Goal: Task Accomplishment & Management: Use online tool/utility

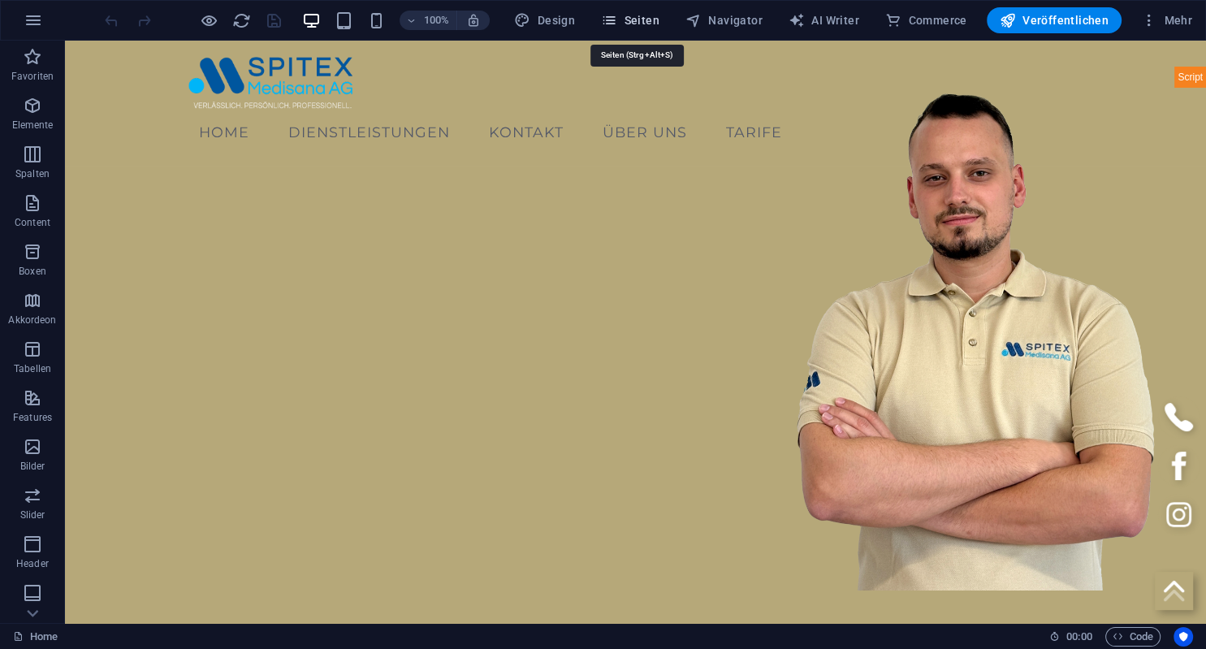
click at [632, 15] on span "Seiten" at bounding box center [630, 20] width 58 height 16
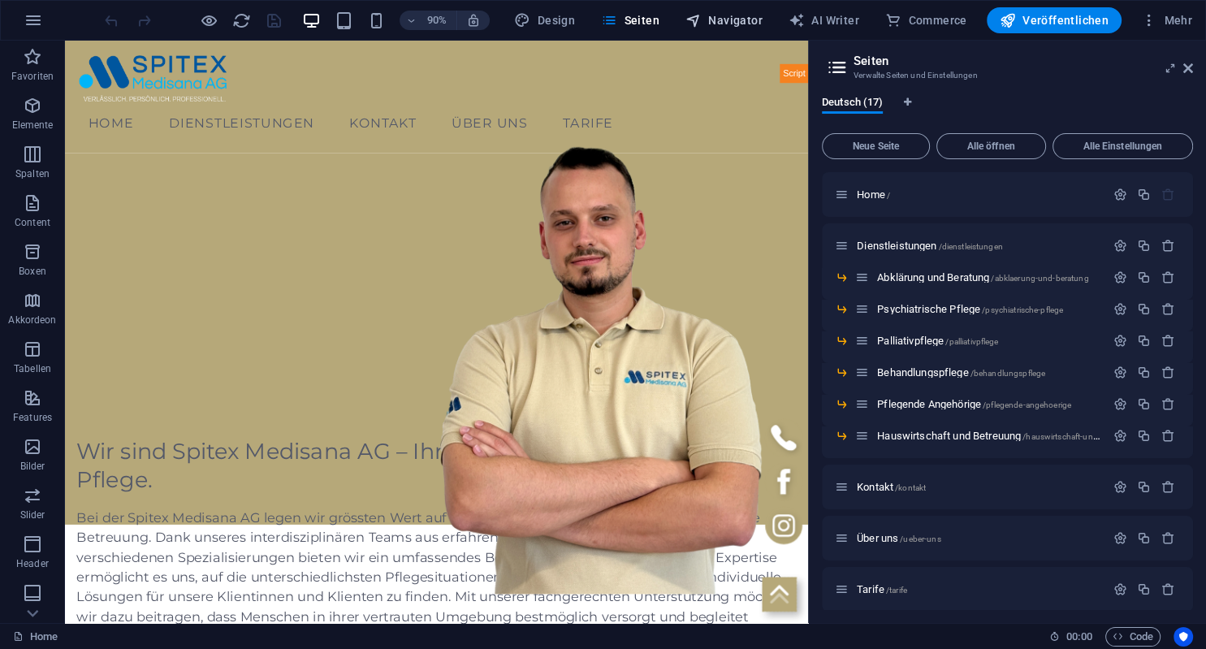
click at [736, 21] on span "Navigator" at bounding box center [723, 20] width 77 height 16
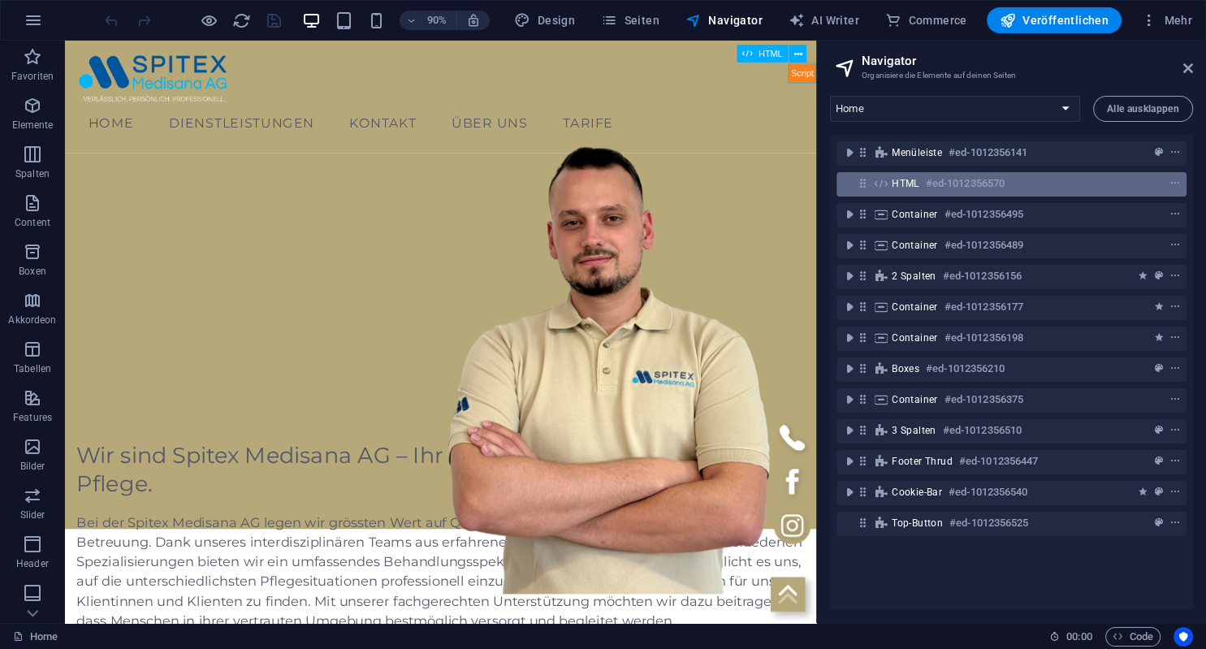
click at [912, 184] on span "HTML" at bounding box center [906, 183] width 28 height 13
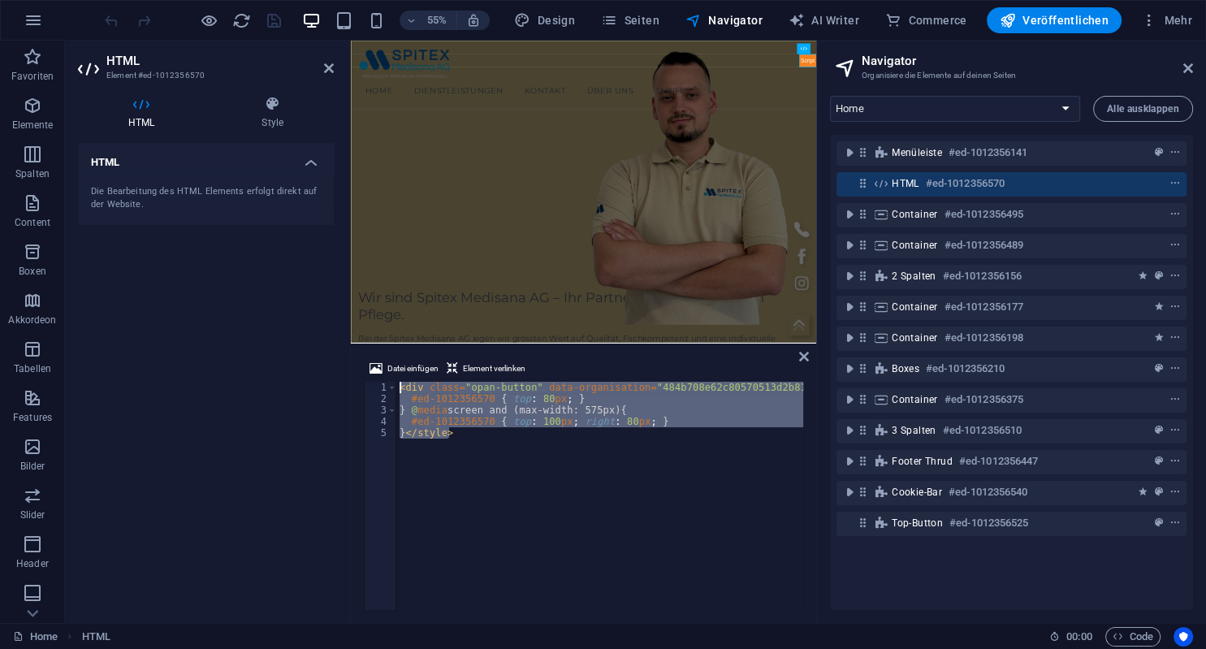
drag, startPoint x: 478, startPoint y: 439, endPoint x: 353, endPoint y: 374, distance: 140.9
click at [396, 382] on div "< div class = "opan-button" data-organisation = "484b708e62c80570513d2b81e24be9…" at bounding box center [599, 496] width 407 height 228
type textarea "<div class="opan-button" data-organisation="484b708e62c80570513d2b81e24be98b926…"
paste textarea
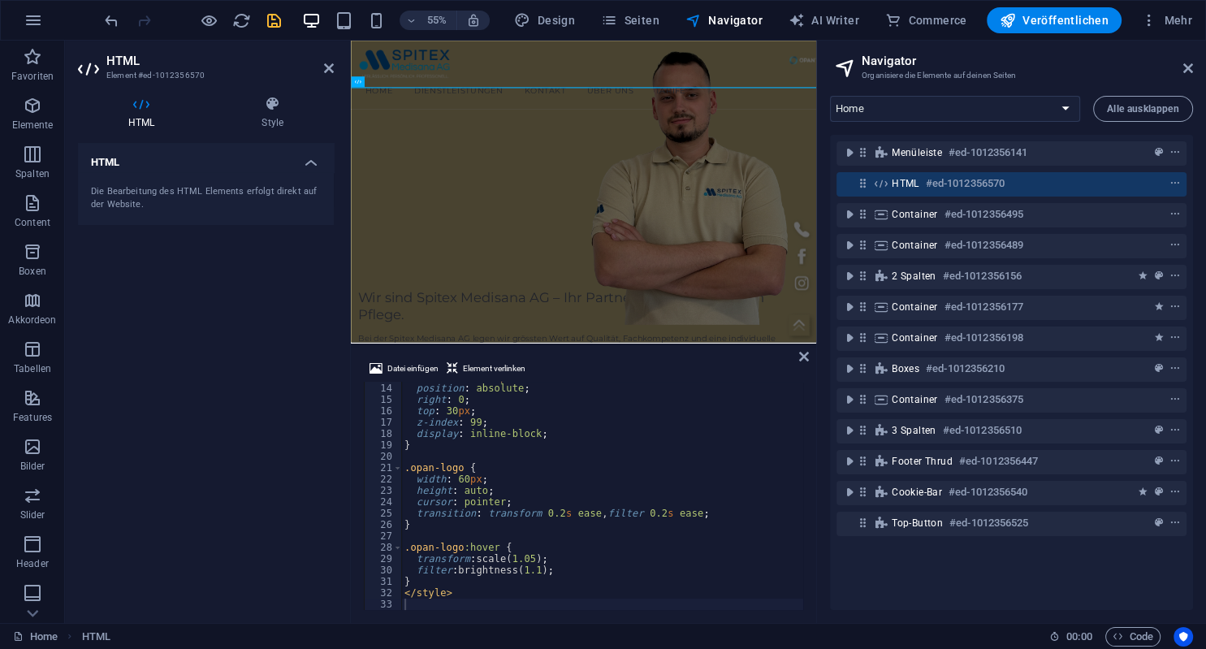
click at [271, 23] on div at bounding box center [193, 20] width 182 height 26
click at [271, 23] on icon "save" at bounding box center [274, 20] width 19 height 19
checkbox input "false"
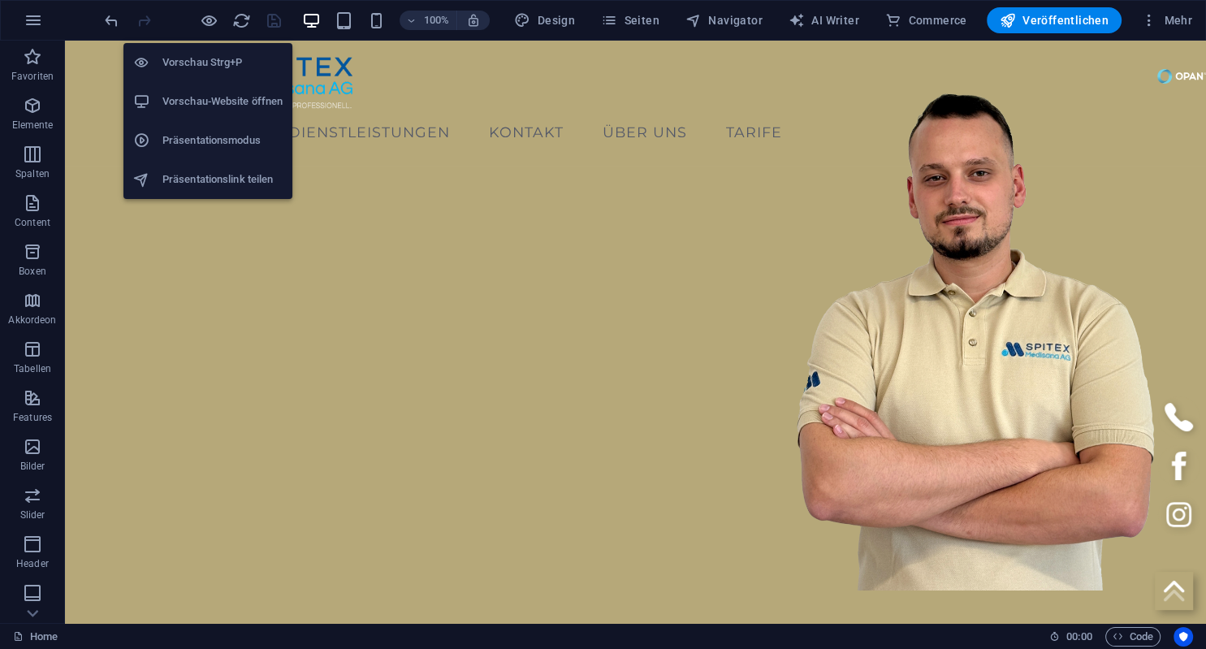
click at [203, 93] on h6 "Vorschau-Website öffnen" at bounding box center [222, 101] width 120 height 19
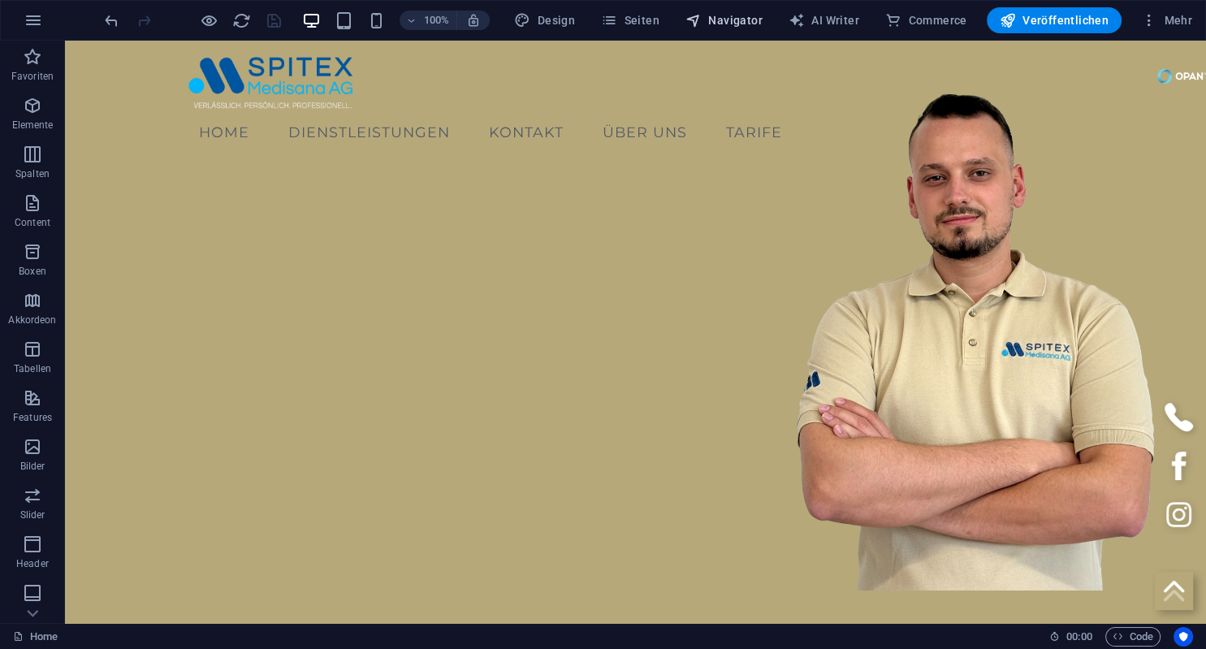
click at [749, 16] on span "Navigator" at bounding box center [723, 20] width 77 height 16
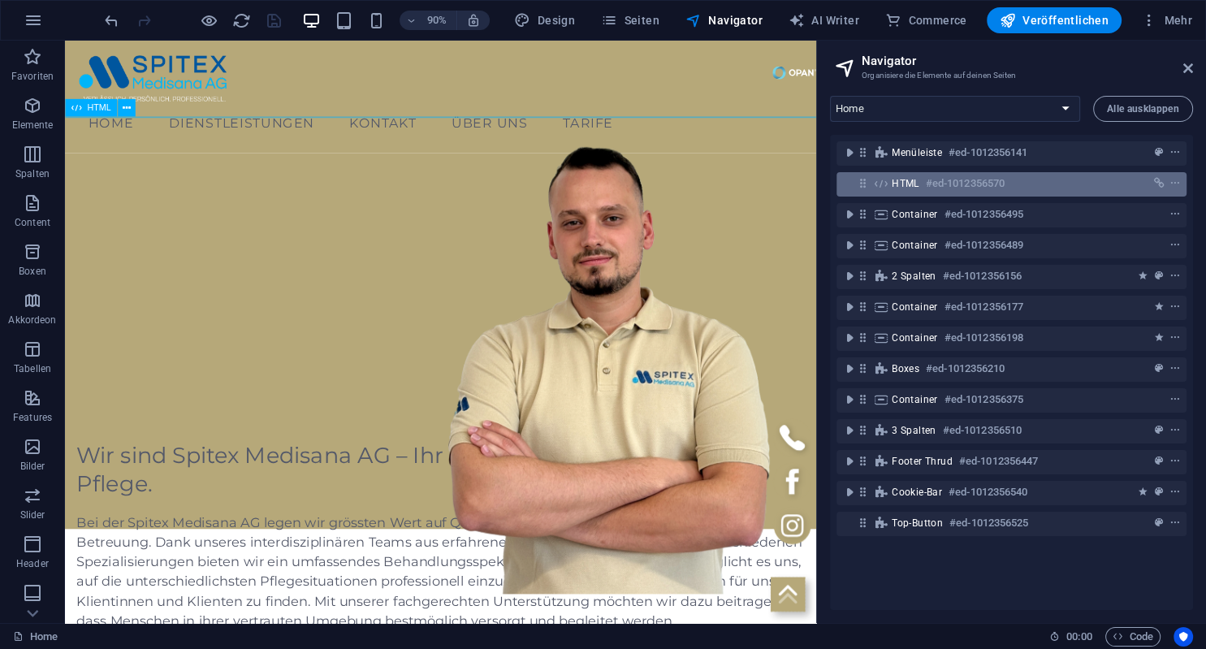
click at [892, 185] on span "HTML" at bounding box center [906, 183] width 28 height 13
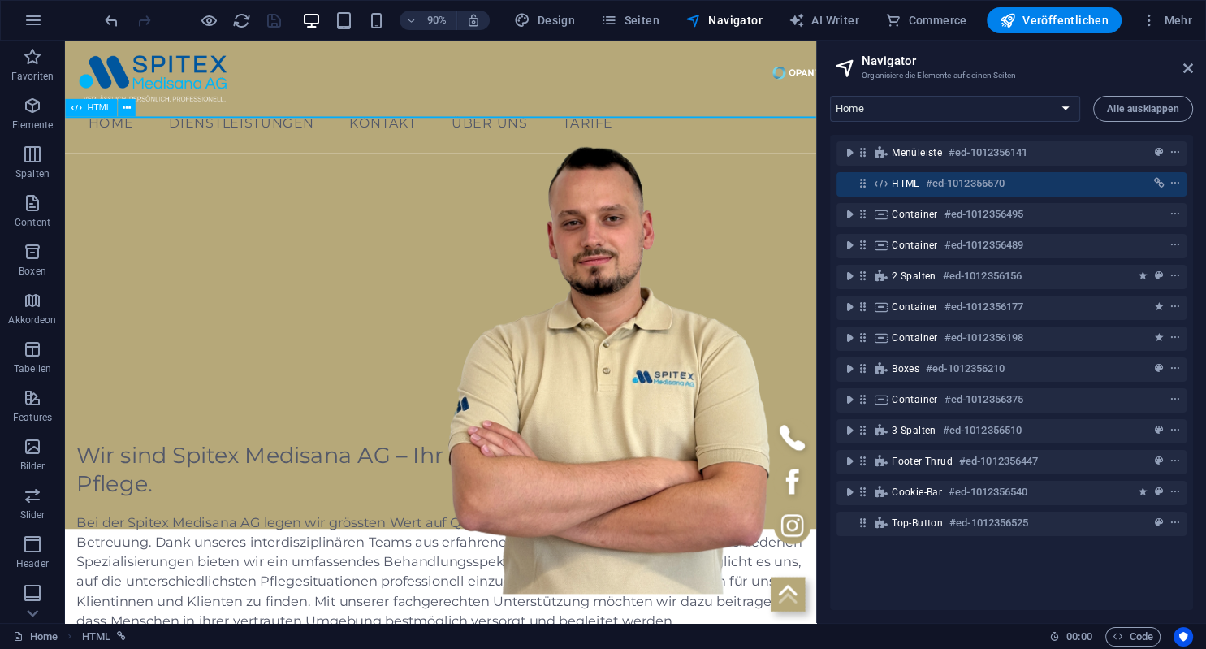
click at [892, 185] on span "HTML" at bounding box center [906, 183] width 28 height 13
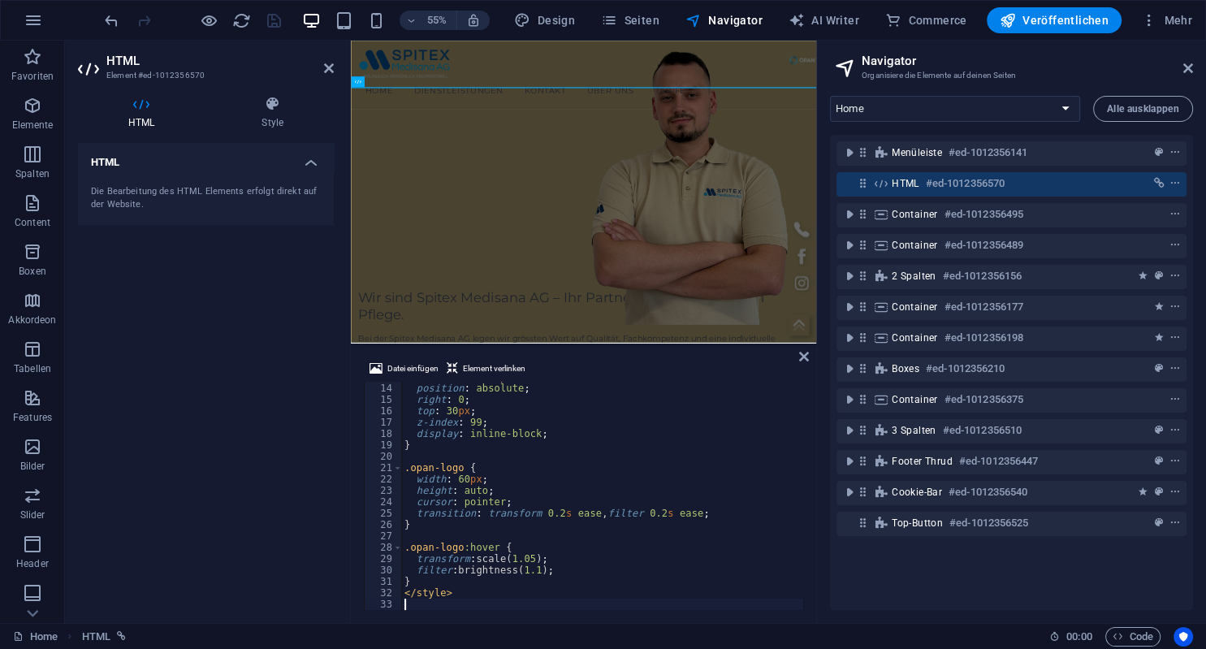
scroll to position [49, 0]
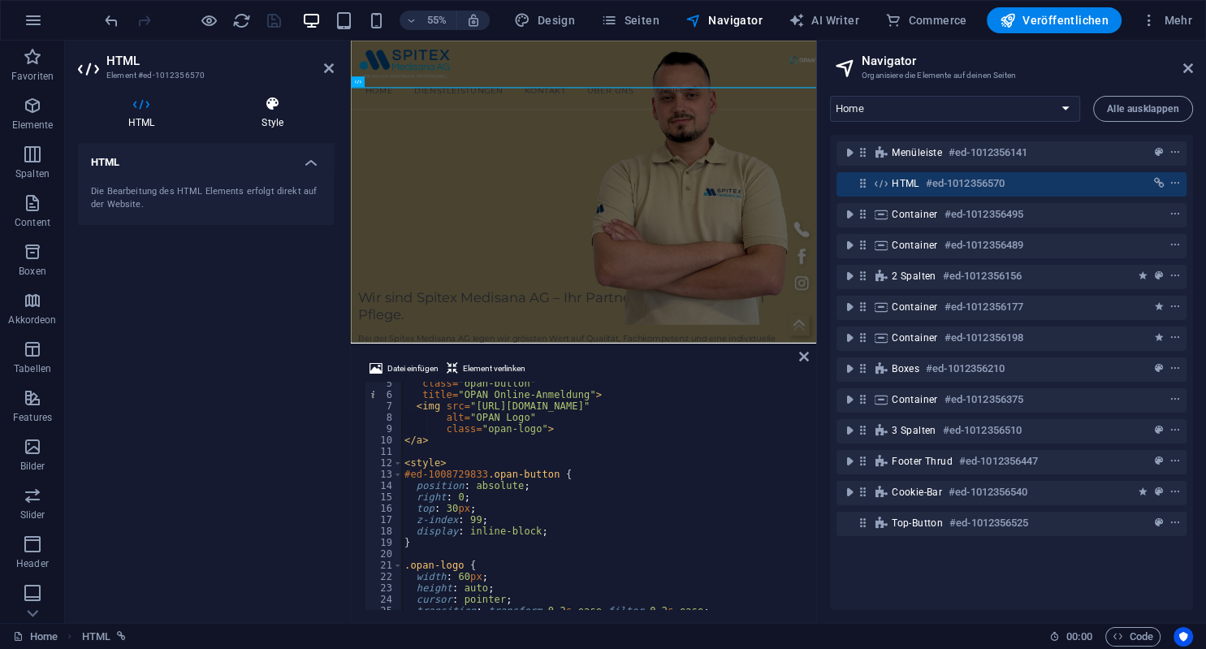
click at [271, 102] on icon at bounding box center [272, 104] width 123 height 16
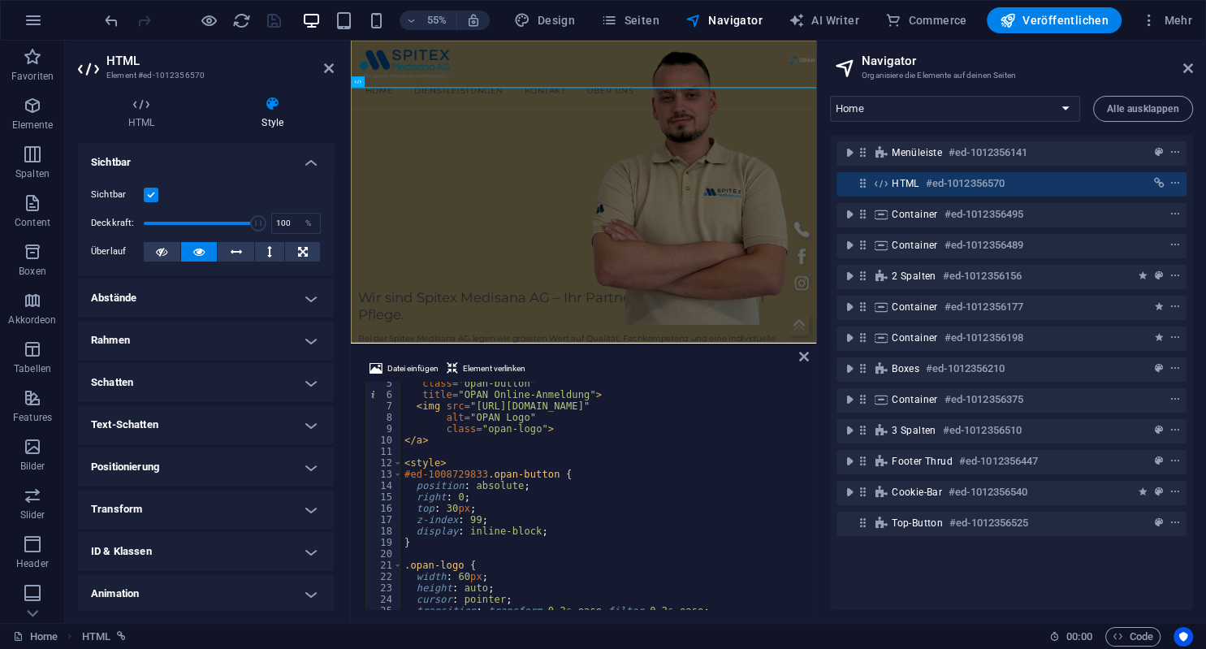
scroll to position [45, 0]
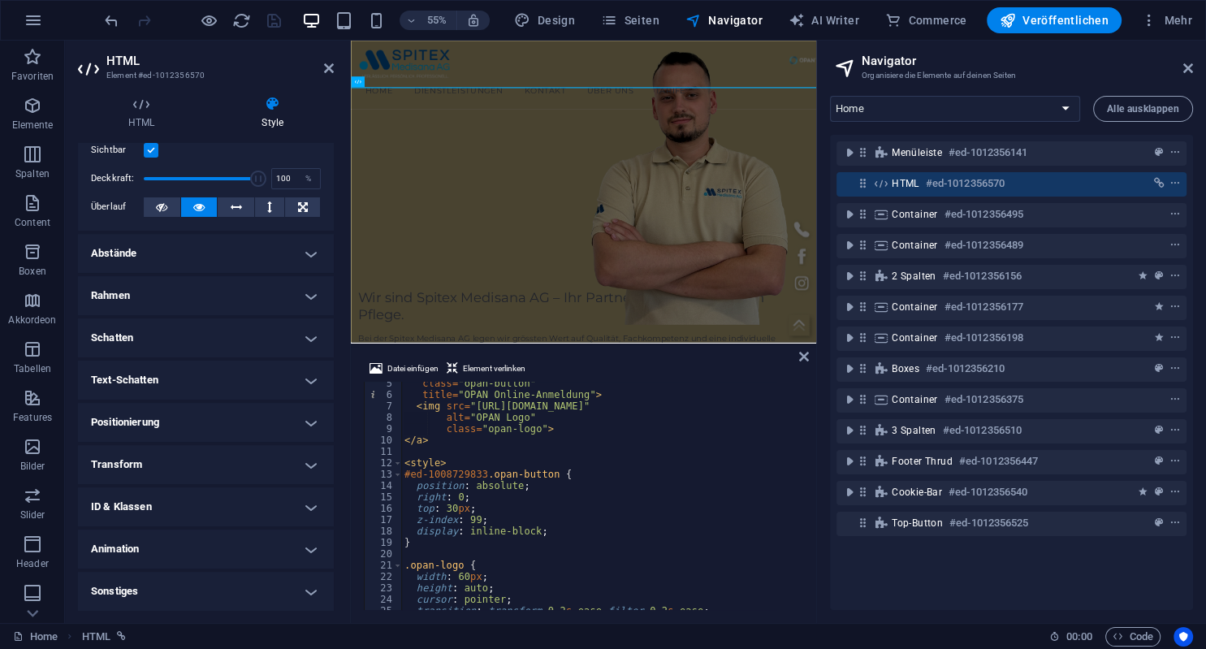
click at [158, 413] on h4 "Positionierung" at bounding box center [206, 422] width 256 height 39
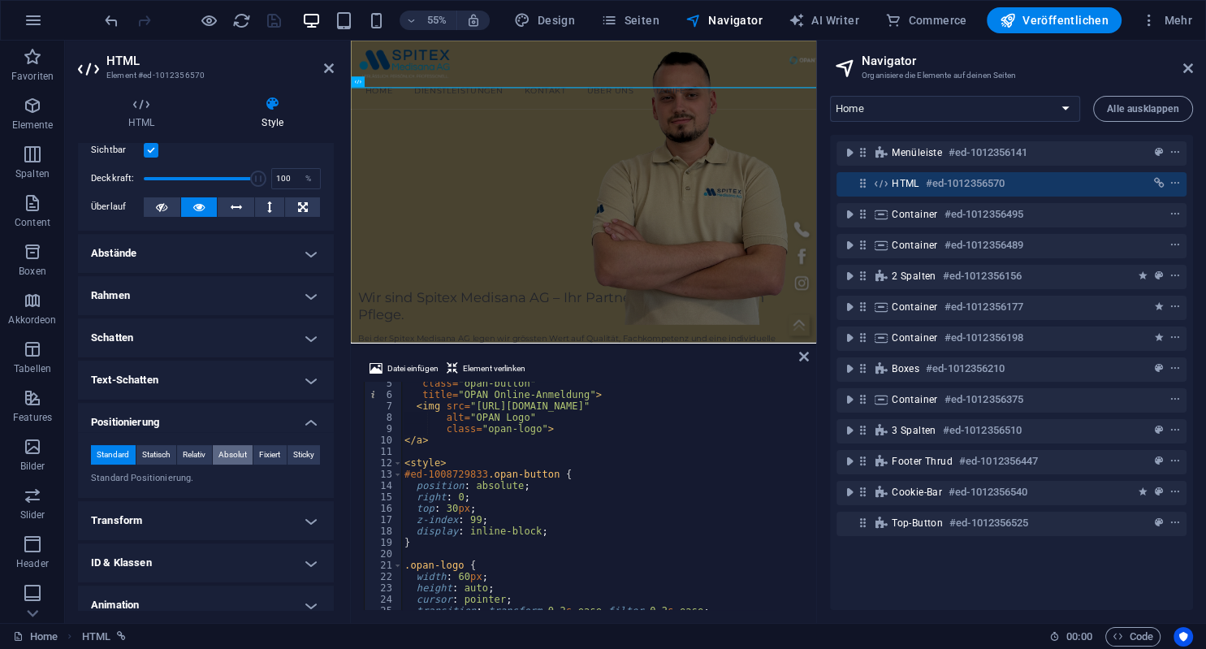
click at [226, 454] on span "Absolut" at bounding box center [232, 454] width 28 height 19
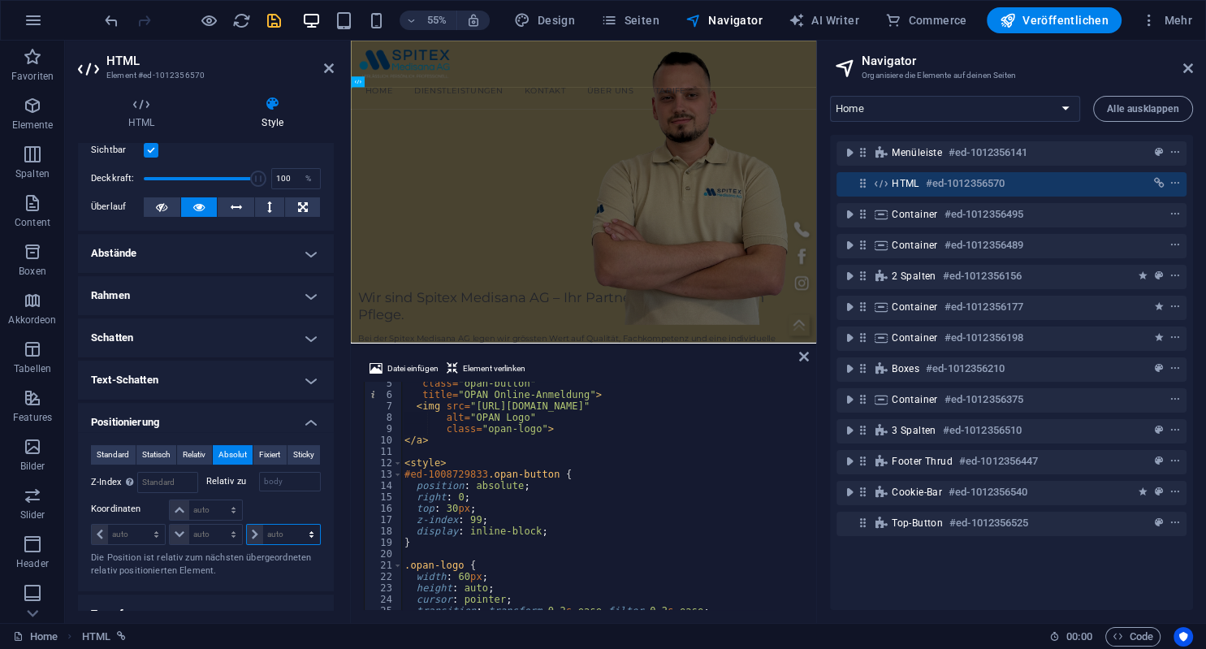
select select "px"
click option "px" at bounding box center [0, 0] width 0 height 0
type input "80"
select select "px"
click option "px" at bounding box center [0, 0] width 0 height 0
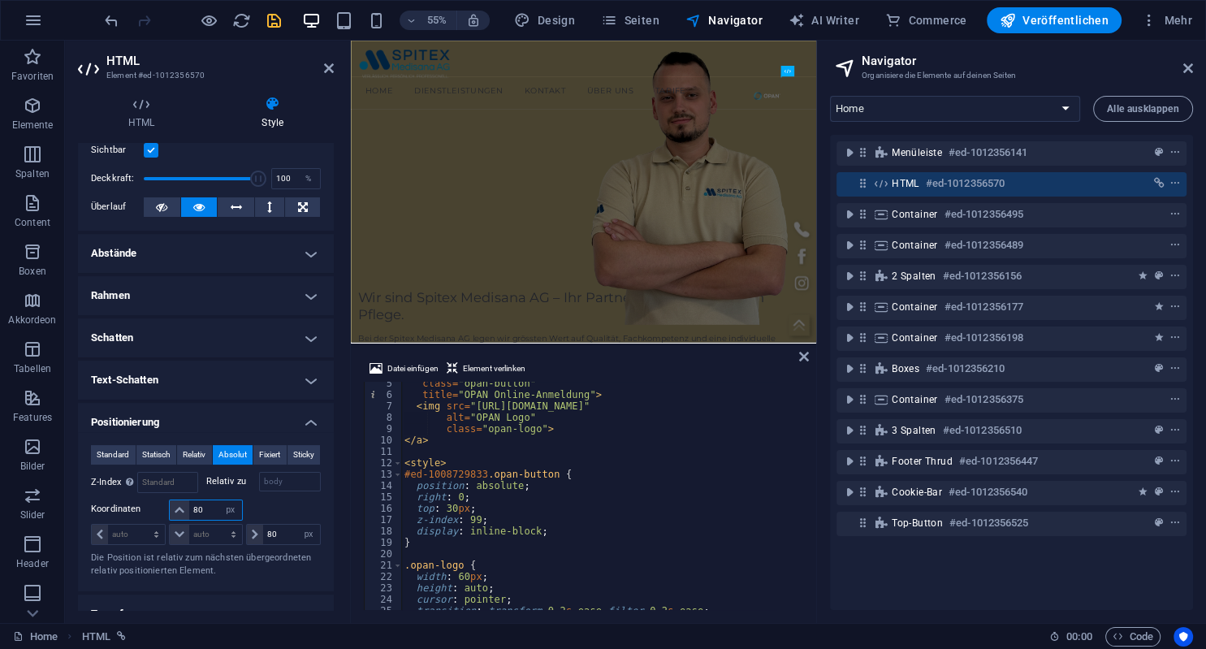
type input "80"
click at [274, 21] on icon "save" at bounding box center [274, 20] width 19 height 19
checkbox input "false"
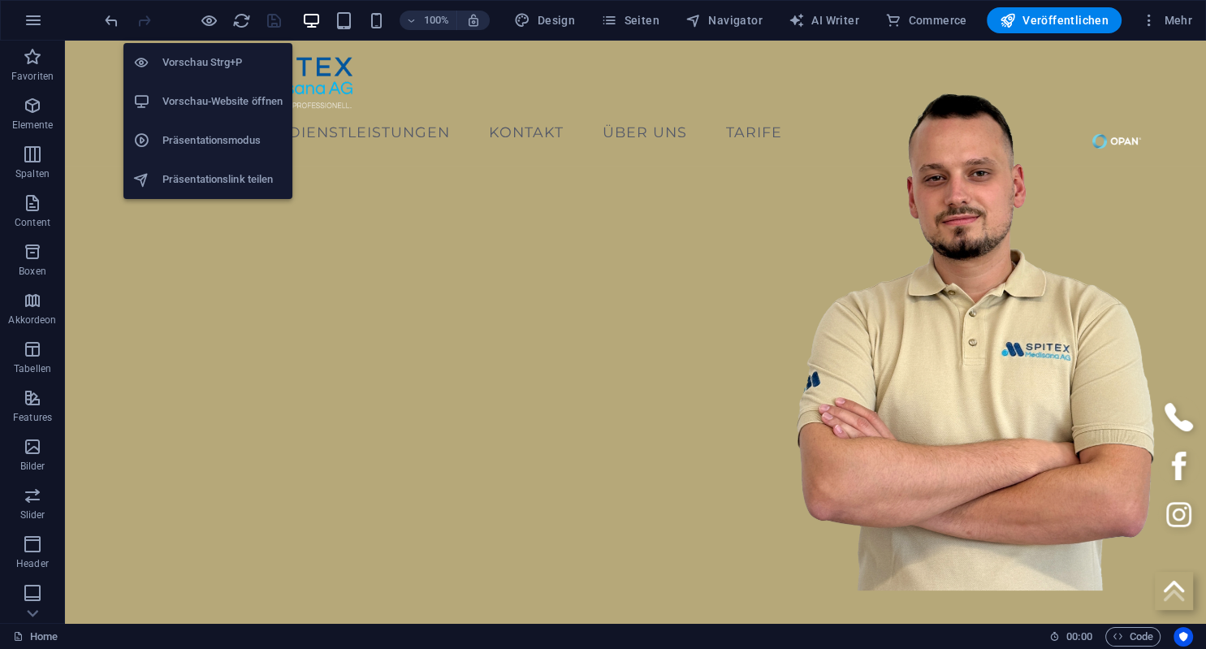
click at [195, 94] on h6 "Vorschau-Website öffnen" at bounding box center [222, 101] width 120 height 19
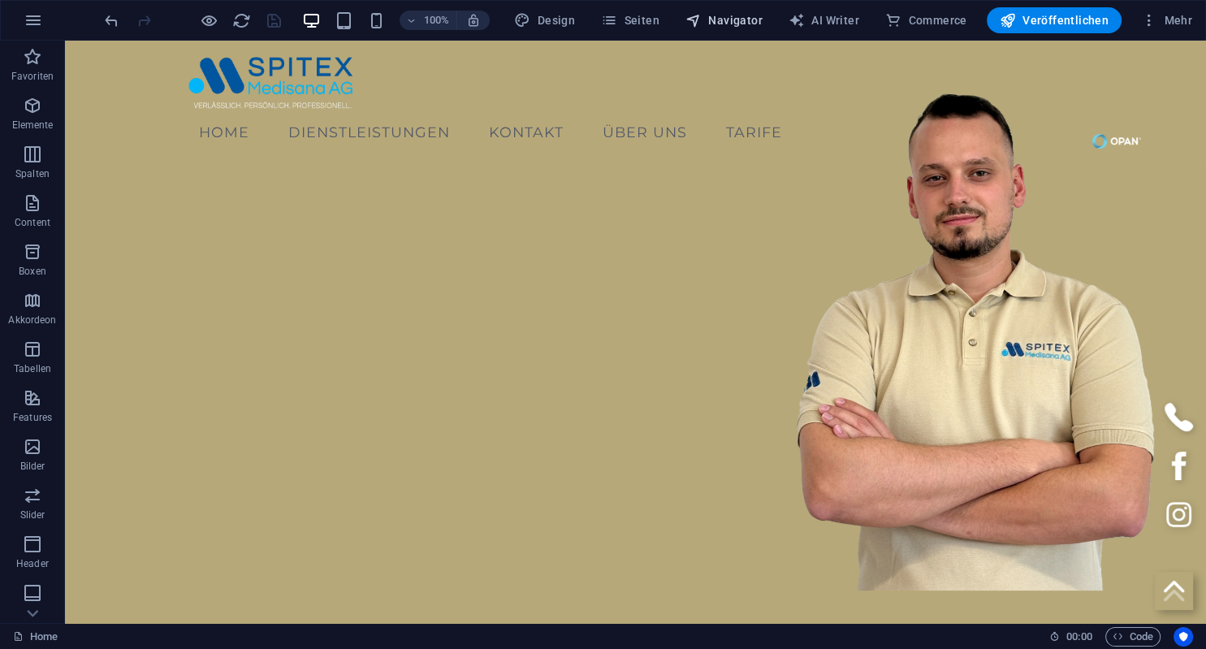
click at [713, 14] on span "Navigator" at bounding box center [723, 20] width 77 height 16
